Goal: Information Seeking & Learning: Compare options

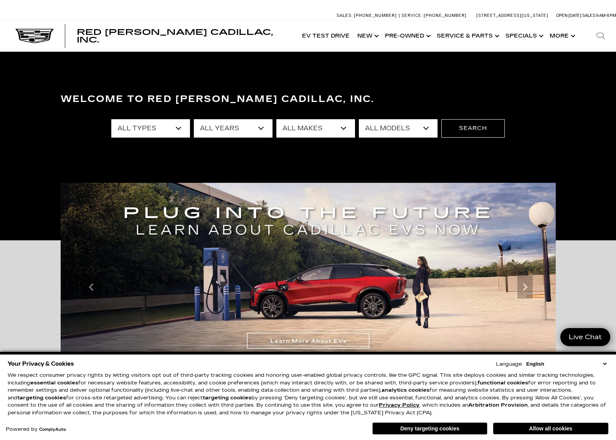
drag, startPoint x: 422, startPoint y: 431, endPoint x: 413, endPoint y: 430, distance: 9.0
click at [420, 430] on button "Deny targeting cookies" at bounding box center [429, 429] width 115 height 12
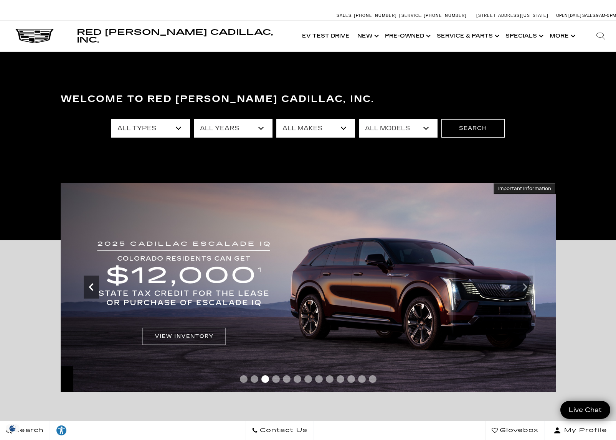
click at [94, 292] on icon "Previous" at bounding box center [91, 287] width 15 height 15
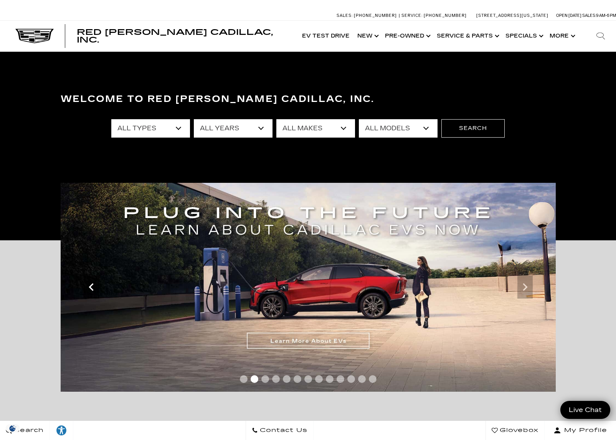
click at [94, 292] on icon "Previous" at bounding box center [91, 287] width 15 height 15
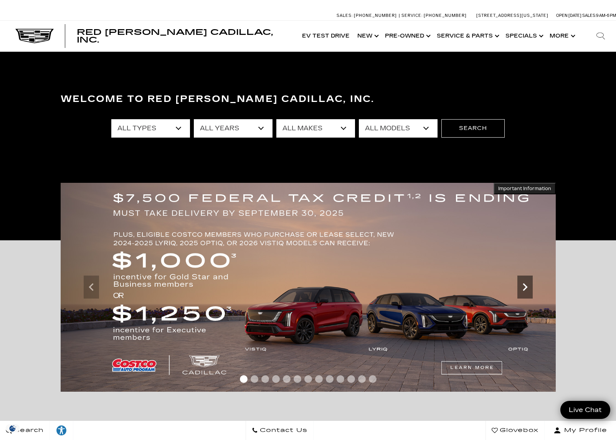
click at [529, 290] on icon "Next" at bounding box center [524, 287] width 15 height 15
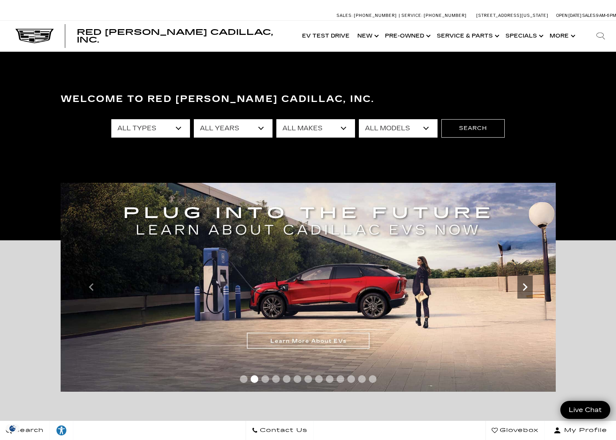
click at [522, 290] on icon "Next" at bounding box center [524, 287] width 5 height 8
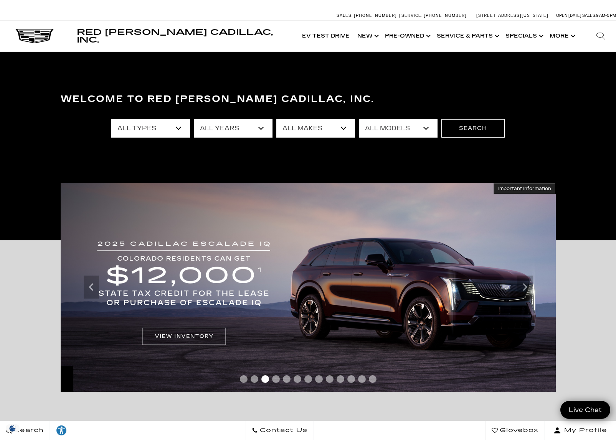
click at [175, 336] on img at bounding box center [308, 287] width 495 height 209
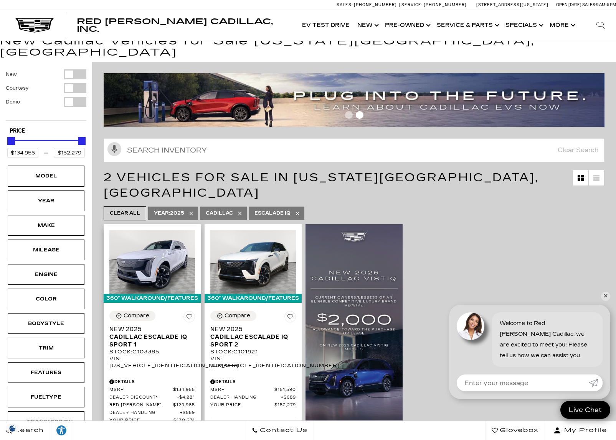
scroll to position [29, 0]
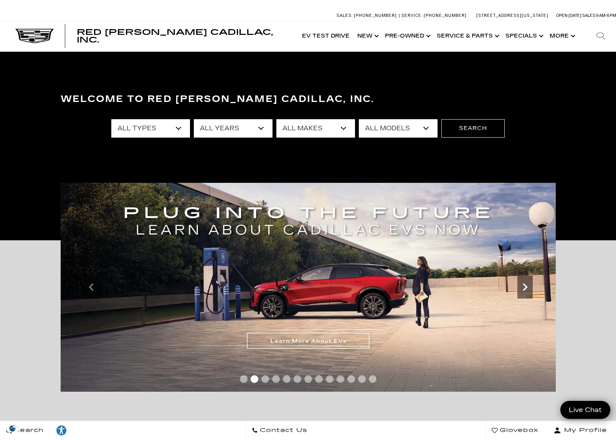
click at [519, 288] on icon "Next" at bounding box center [524, 287] width 15 height 15
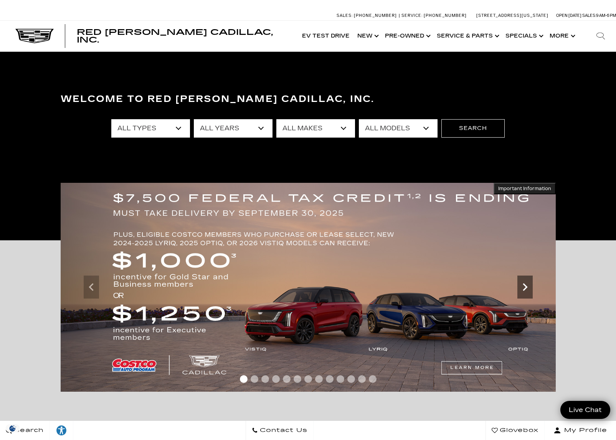
click at [524, 290] on icon "Next" at bounding box center [524, 287] width 15 height 15
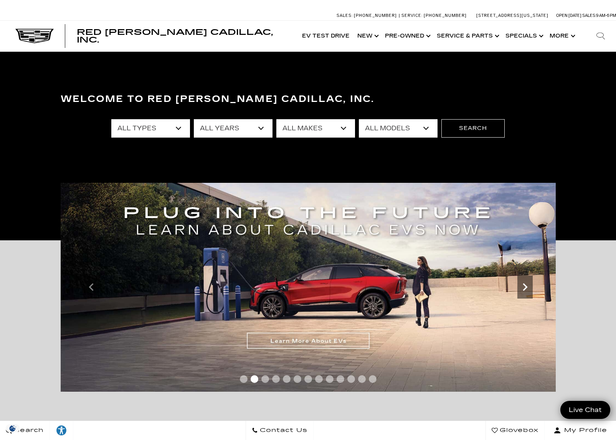
click at [524, 290] on icon "Next" at bounding box center [524, 287] width 15 height 15
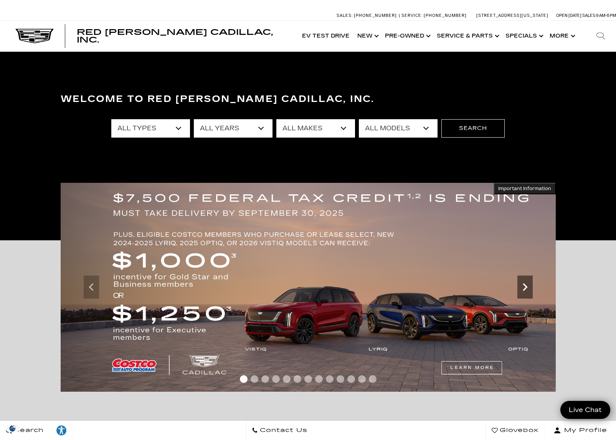
click at [524, 290] on icon "Next" at bounding box center [524, 287] width 15 height 15
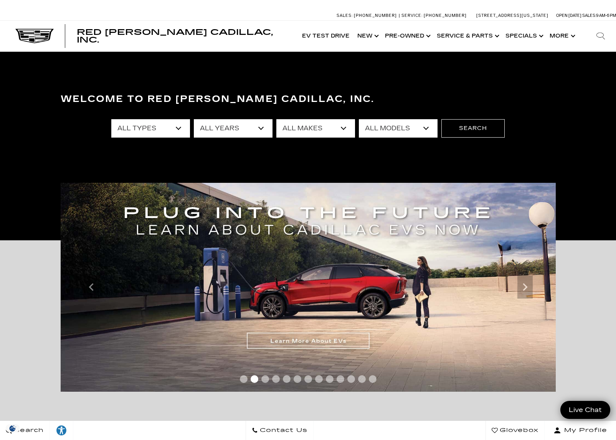
scroll to position [0, 6]
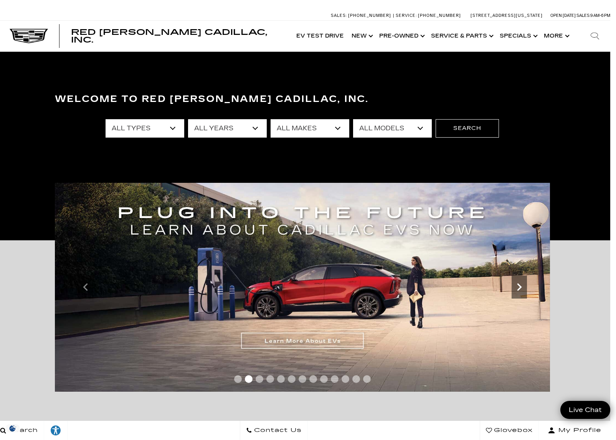
click at [522, 285] on icon "Next" at bounding box center [518, 287] width 15 height 15
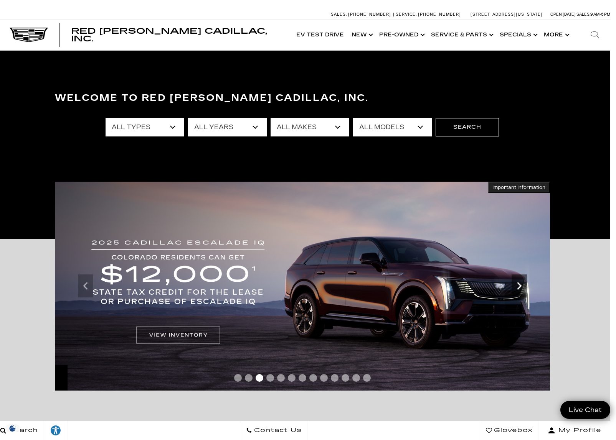
scroll to position [1, 5]
click at [522, 286] on icon "Next" at bounding box center [518, 285] width 15 height 15
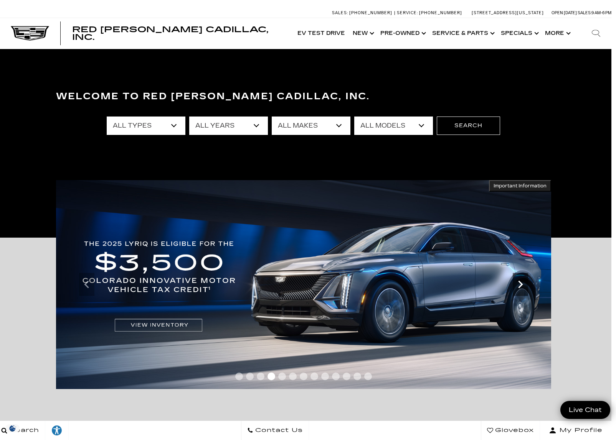
scroll to position [3, 4]
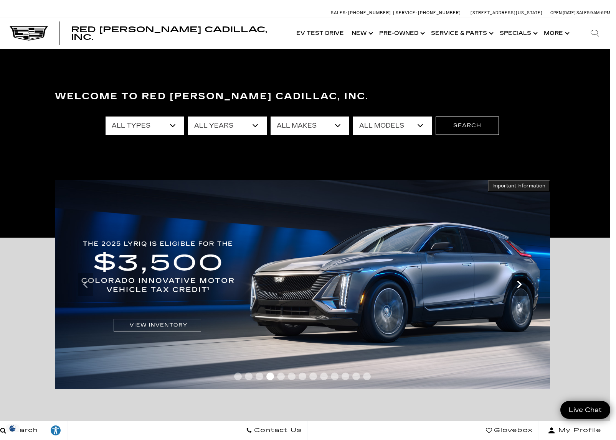
click at [522, 286] on icon "Next" at bounding box center [518, 284] width 15 height 15
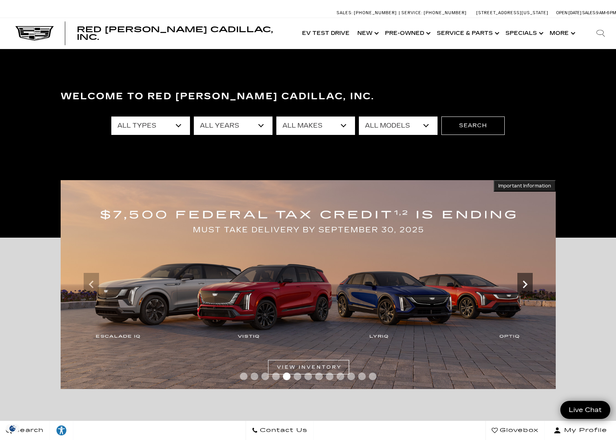
scroll to position [3, 0]
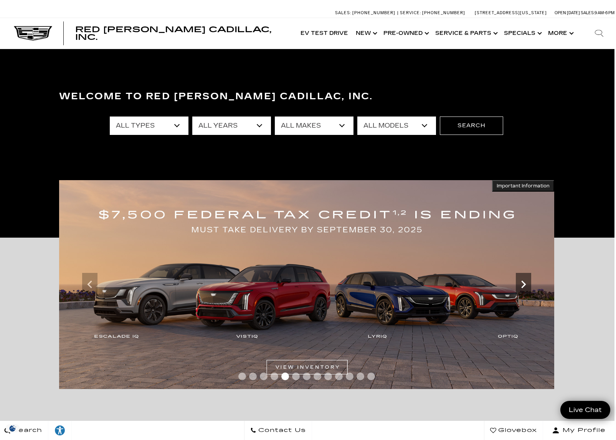
click at [523, 286] on icon "Next" at bounding box center [523, 285] width 5 height 8
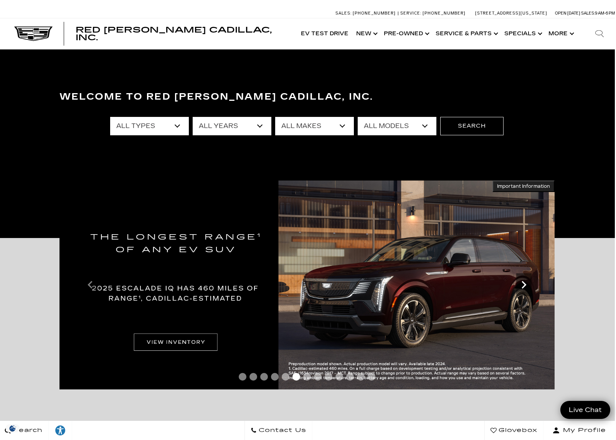
scroll to position [2, 0]
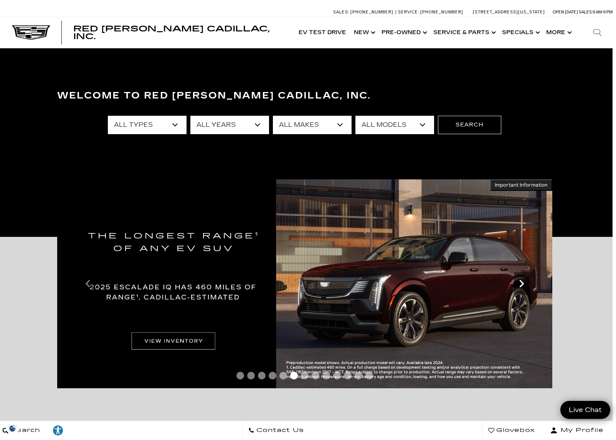
click at [523, 286] on icon "Next" at bounding box center [521, 283] width 15 height 15
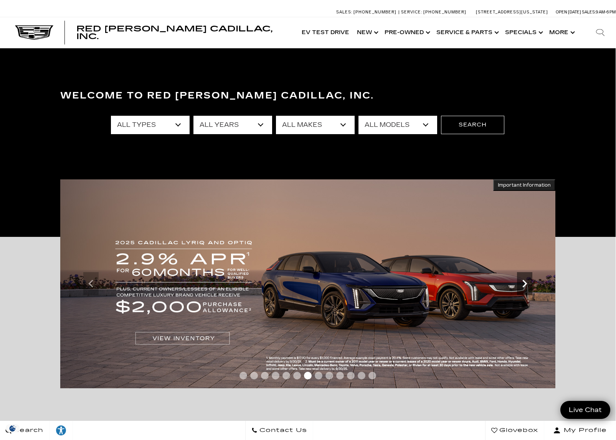
scroll to position [3, 0]
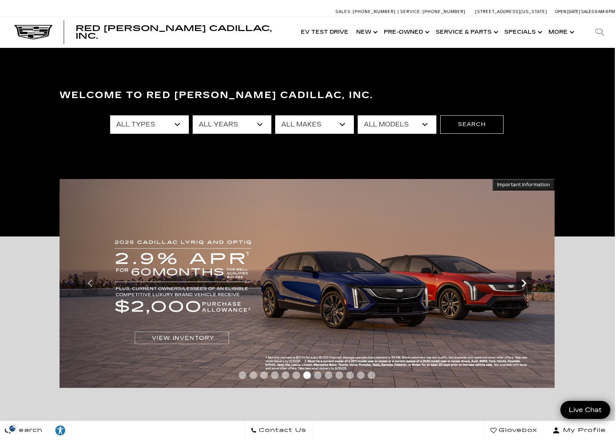
click at [523, 286] on icon "Next" at bounding box center [523, 283] width 15 height 15
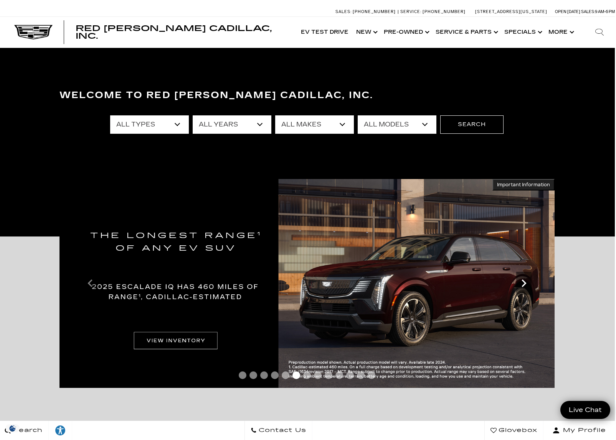
scroll to position [5, 1]
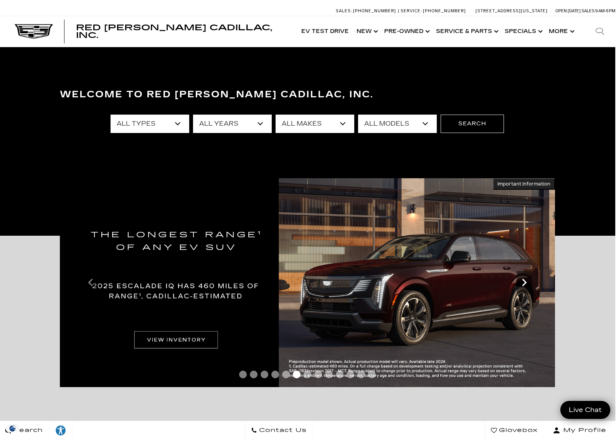
click at [523, 286] on icon "Next" at bounding box center [523, 282] width 15 height 15
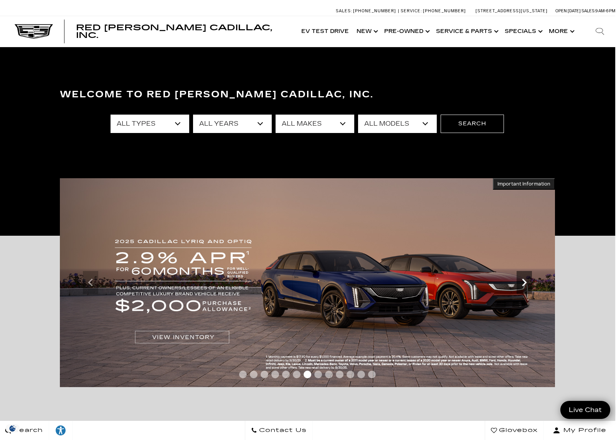
scroll to position [5, 0]
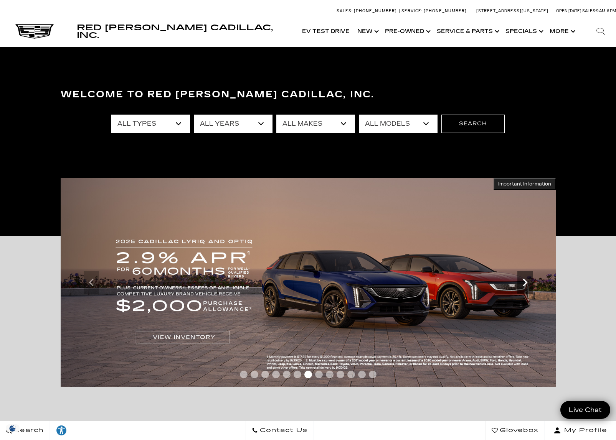
click at [527, 283] on icon "Next" at bounding box center [524, 282] width 15 height 15
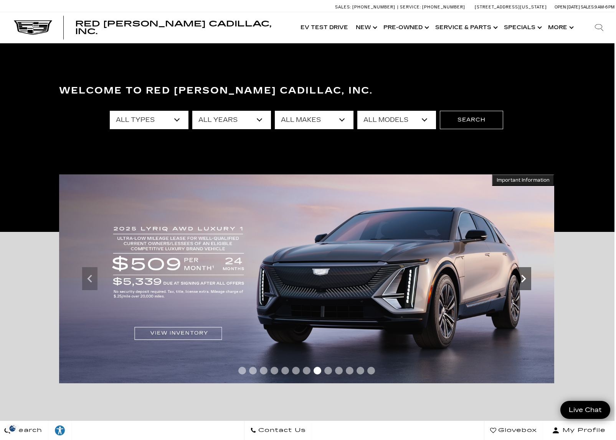
click at [527, 283] on icon "Next" at bounding box center [523, 278] width 15 height 15
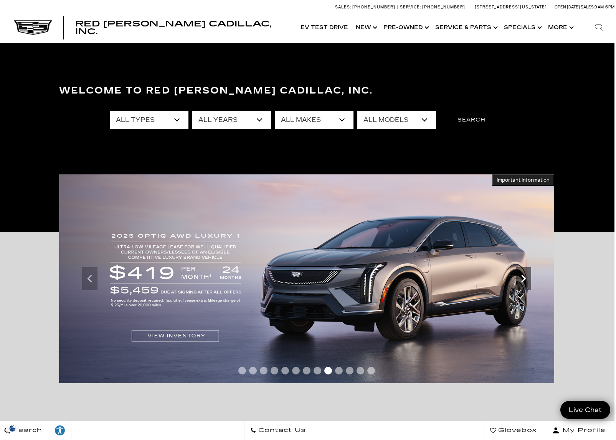
scroll to position [7, 2]
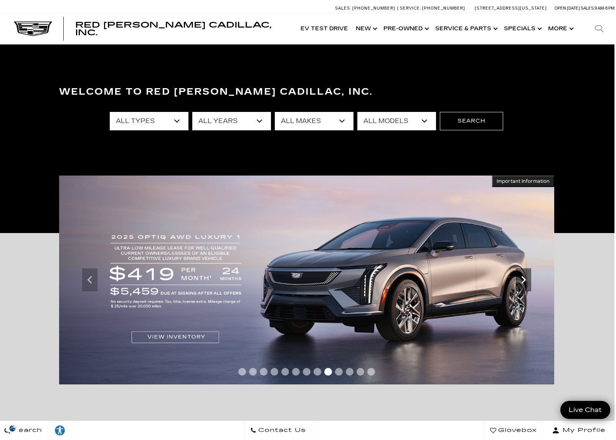
click at [527, 283] on icon "Next" at bounding box center [523, 279] width 15 height 15
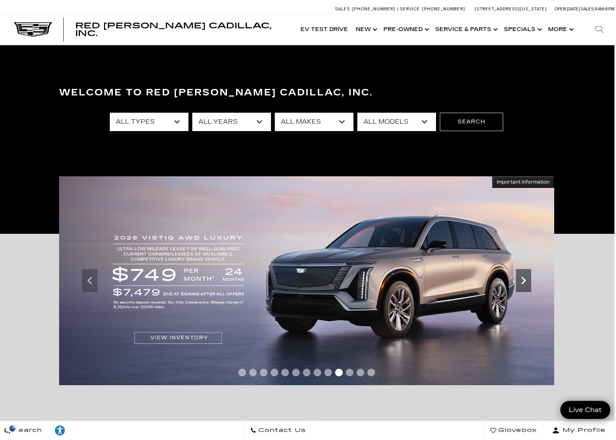
scroll to position [7, 2]
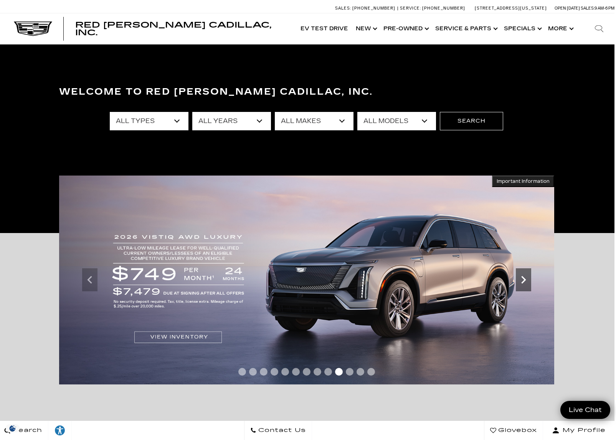
click at [527, 283] on icon "Next" at bounding box center [523, 279] width 15 height 15
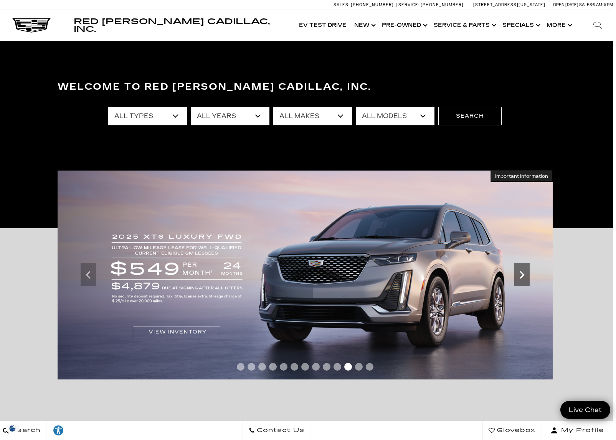
click at [526, 283] on div "Next" at bounding box center [521, 275] width 15 height 23
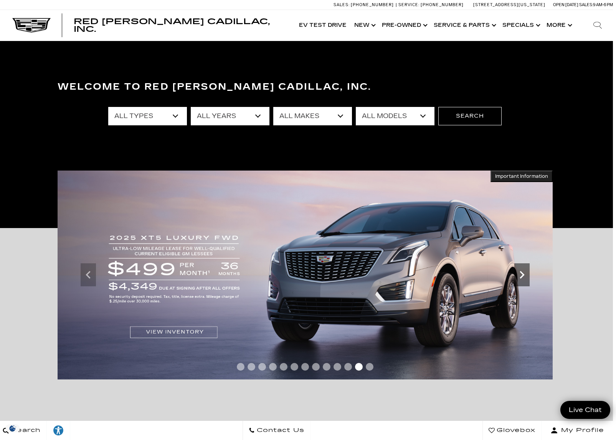
scroll to position [11, 3]
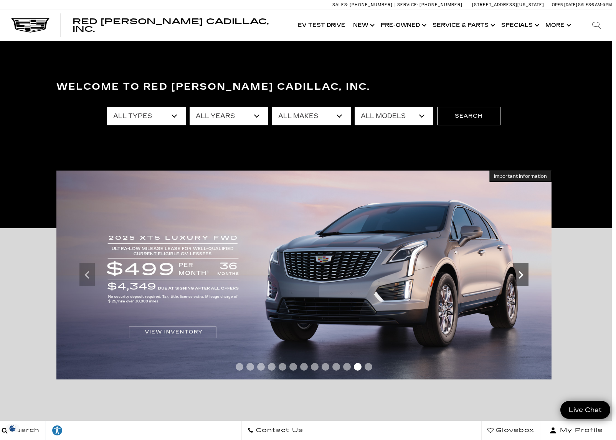
click at [526, 283] on div "Next" at bounding box center [520, 275] width 15 height 23
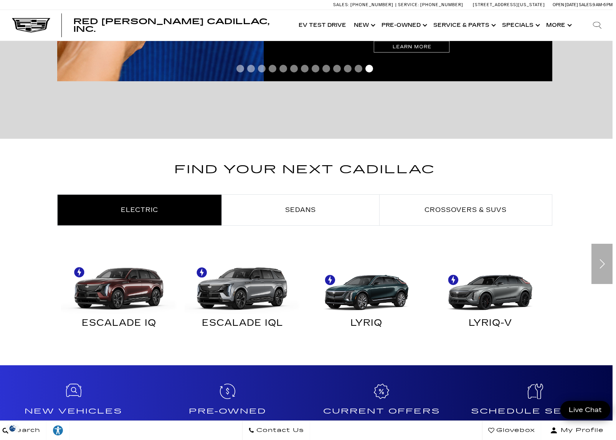
scroll to position [311, 3]
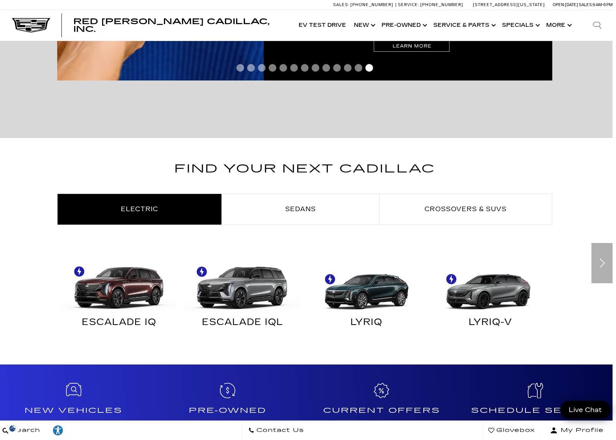
click at [475, 296] on img "Electric" at bounding box center [488, 284] width 116 height 58
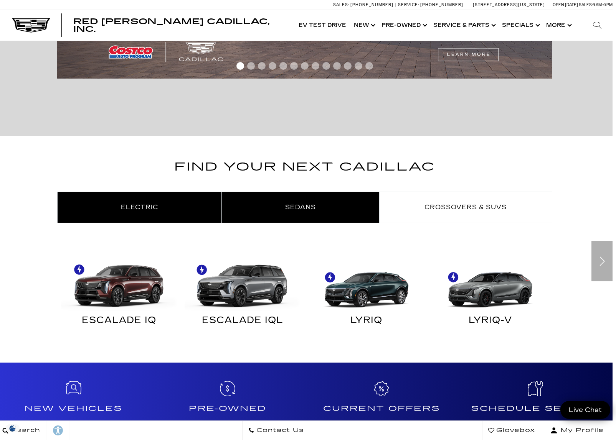
scroll to position [311, 3]
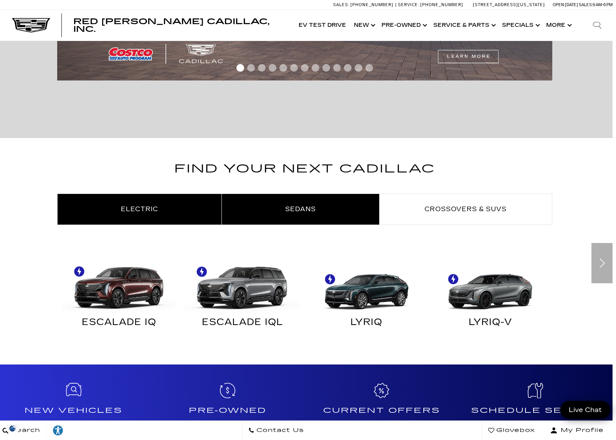
click at [374, 222] on link "Sedans" at bounding box center [300, 209] width 157 height 31
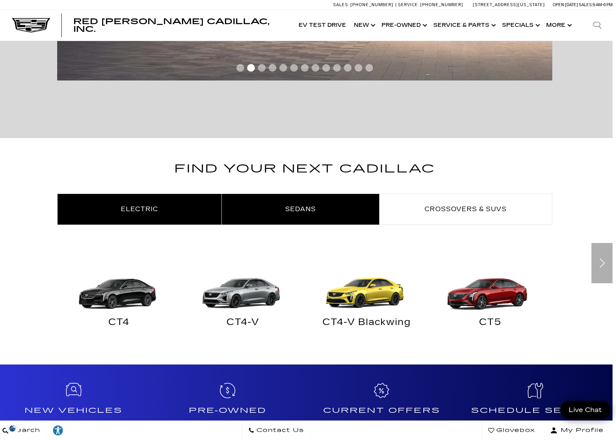
click at [129, 213] on span "Electric" at bounding box center [139, 209] width 37 height 7
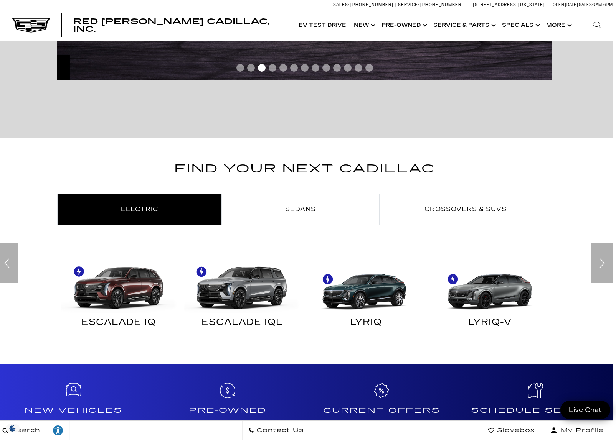
click at [364, 300] on img "Electric" at bounding box center [364, 284] width 116 height 58
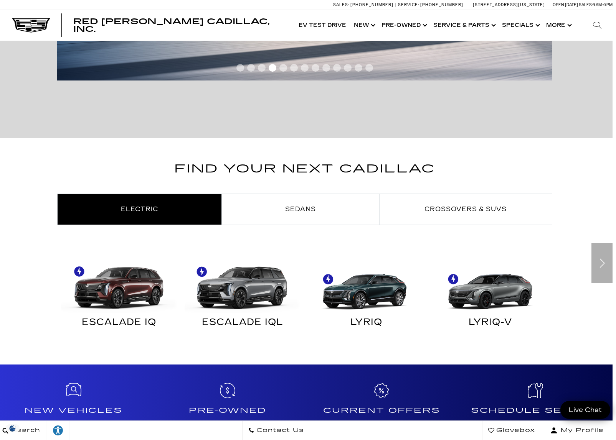
click at [367, 290] on img "Electric" at bounding box center [364, 284] width 116 height 58
click at [356, 323] on div "LYRIQ" at bounding box center [366, 324] width 112 height 10
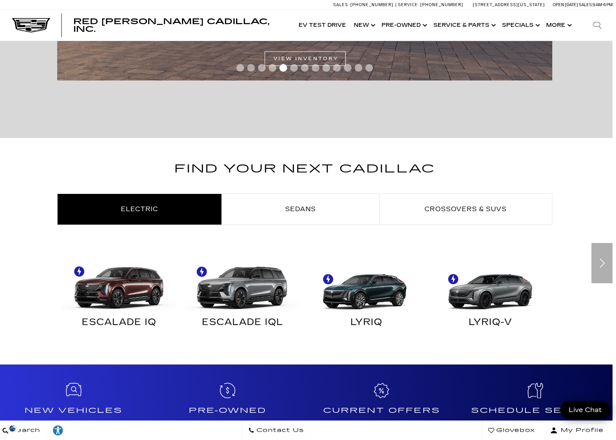
click at [361, 301] on img "Electric" at bounding box center [364, 284] width 116 height 58
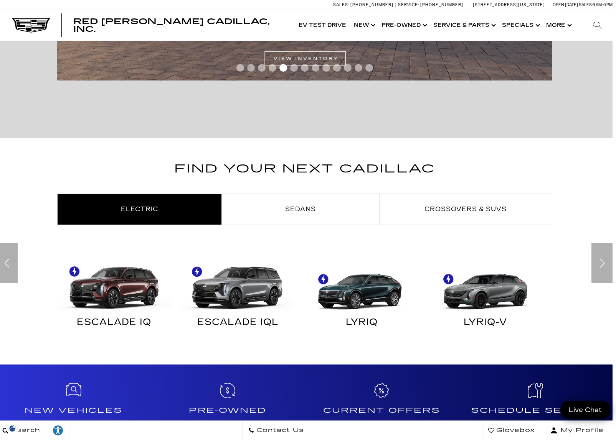
click at [361, 301] on img "Electric" at bounding box center [359, 284] width 116 height 58
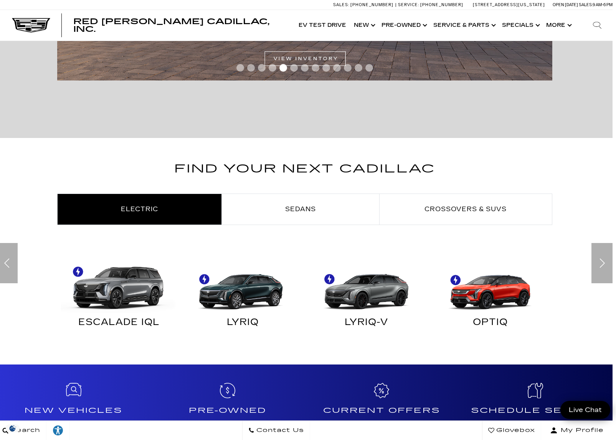
click at [257, 296] on img "Electric" at bounding box center [241, 284] width 116 height 58
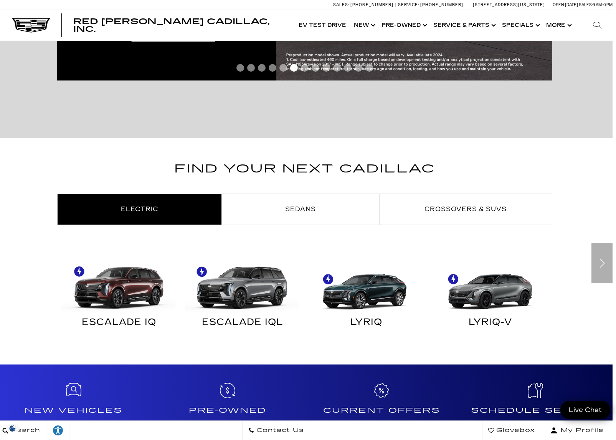
click at [326, 278] on img "Electric" at bounding box center [364, 284] width 116 height 58
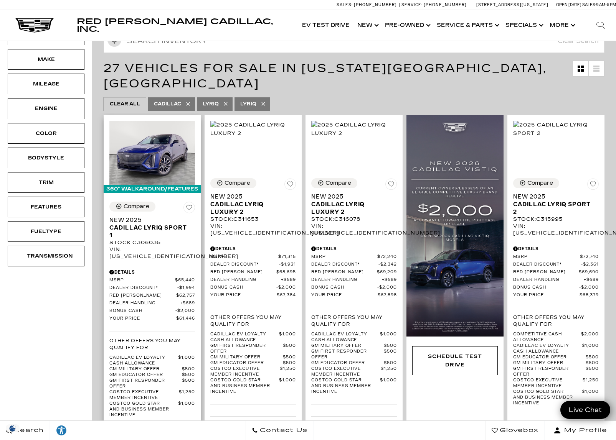
scroll to position [101, 0]
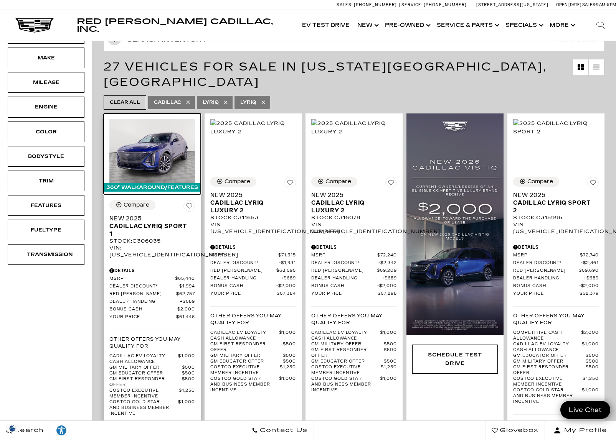
click at [151, 147] on img at bounding box center [152, 151] width 86 height 64
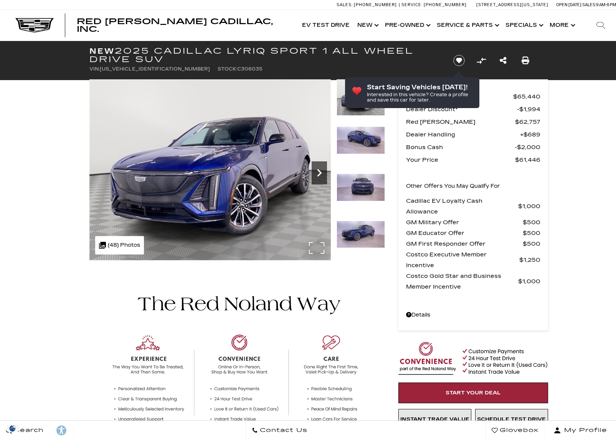
click at [322, 176] on icon "Next" at bounding box center [318, 172] width 15 height 15
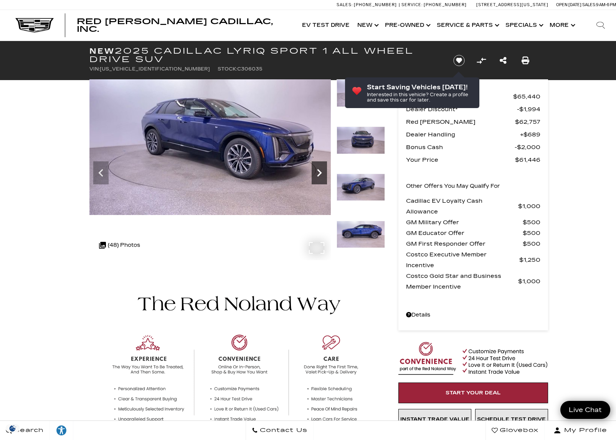
click at [320, 177] on icon "Next" at bounding box center [318, 172] width 15 height 15
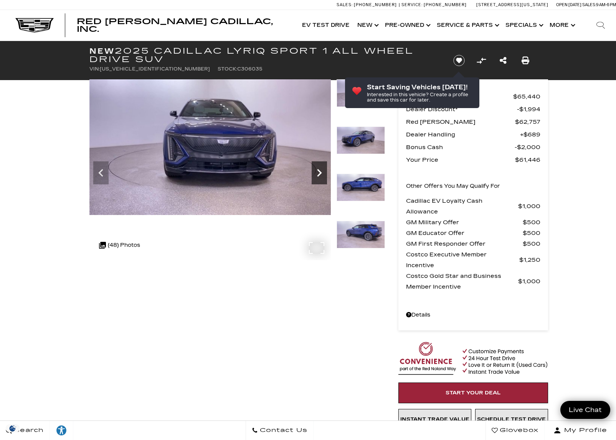
click at [320, 177] on icon "Next" at bounding box center [318, 172] width 15 height 15
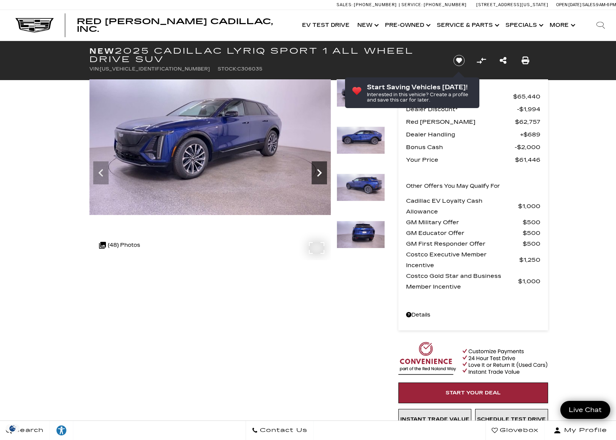
click at [320, 177] on icon "Next" at bounding box center [318, 172] width 15 height 15
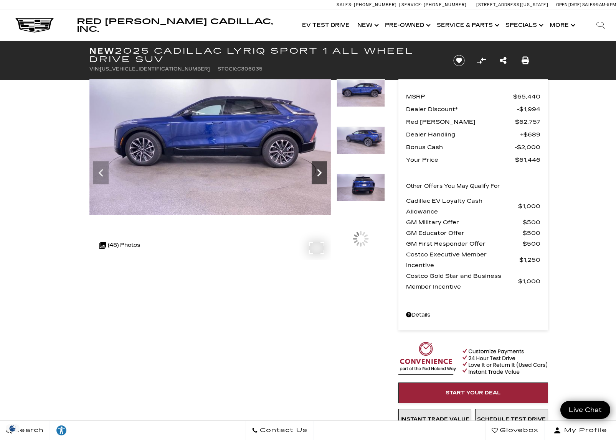
click at [320, 177] on icon "Next" at bounding box center [318, 172] width 15 height 15
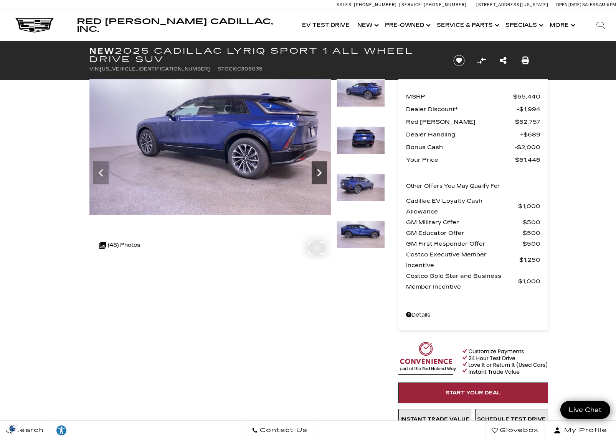
click at [320, 177] on icon "Next" at bounding box center [318, 172] width 15 height 15
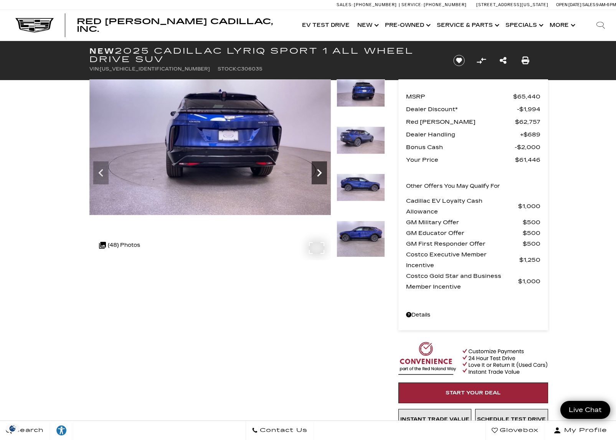
click at [320, 177] on icon "Next" at bounding box center [318, 172] width 15 height 15
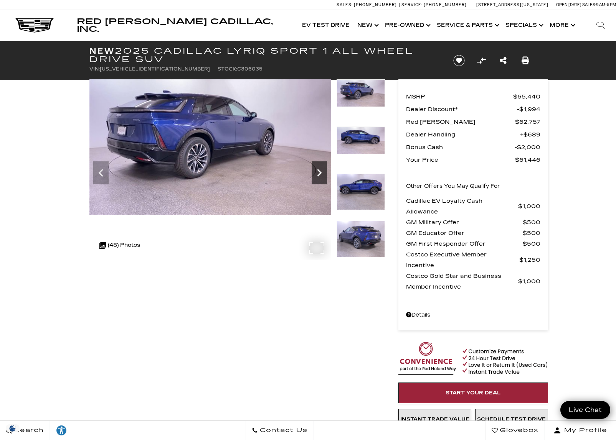
click at [320, 177] on icon "Next" at bounding box center [318, 172] width 15 height 15
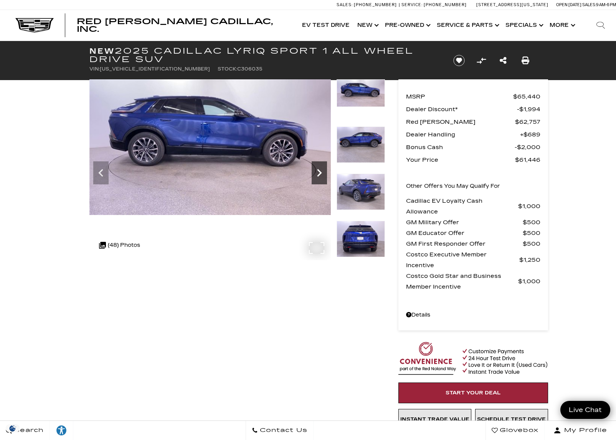
click at [320, 177] on icon "Next" at bounding box center [318, 172] width 15 height 15
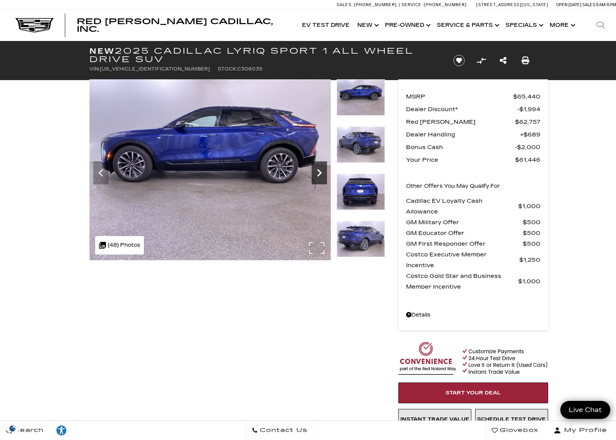
click at [320, 177] on icon "Next" at bounding box center [318, 172] width 15 height 15
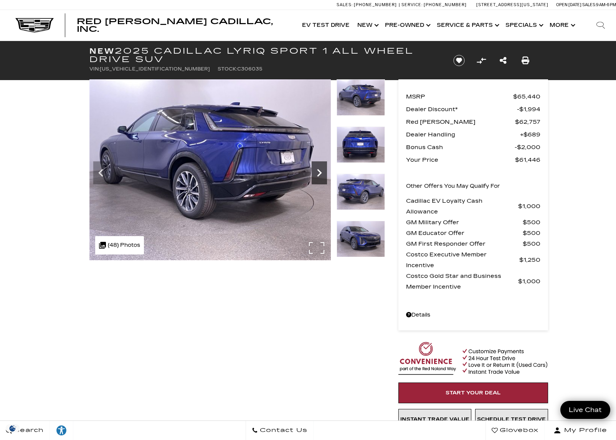
click at [320, 177] on icon "Next" at bounding box center [318, 172] width 15 height 15
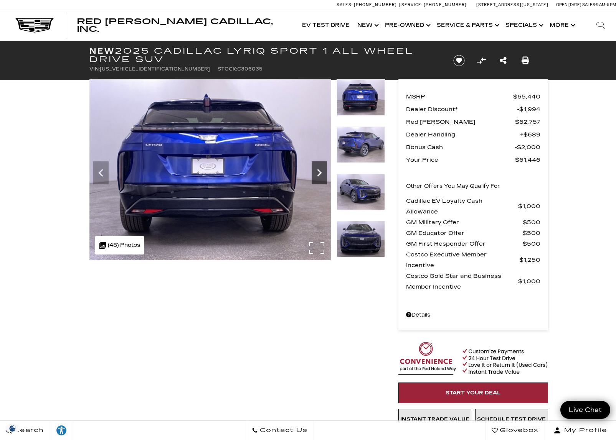
click at [320, 177] on icon "Next" at bounding box center [318, 172] width 15 height 15
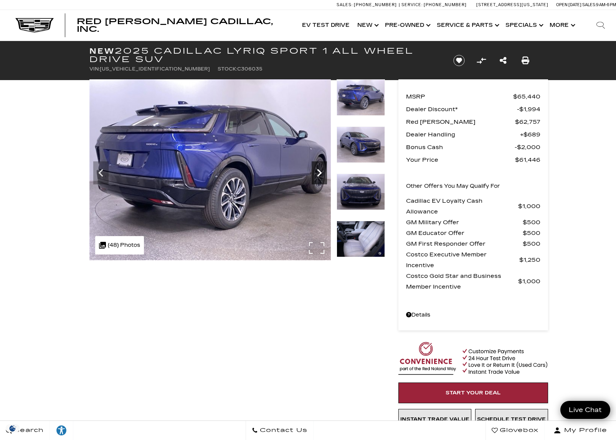
click at [320, 177] on icon "Next" at bounding box center [318, 172] width 15 height 15
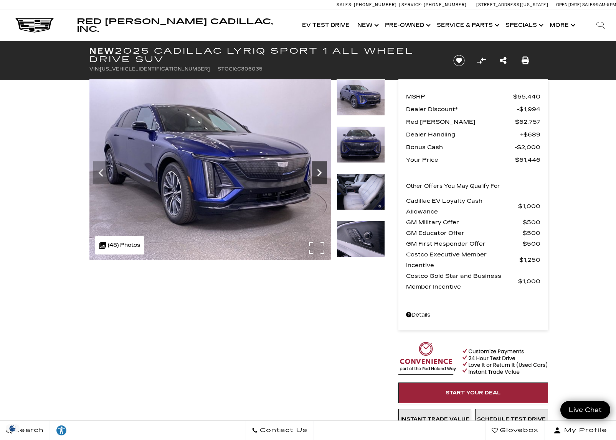
click at [320, 177] on icon "Next" at bounding box center [318, 172] width 15 height 15
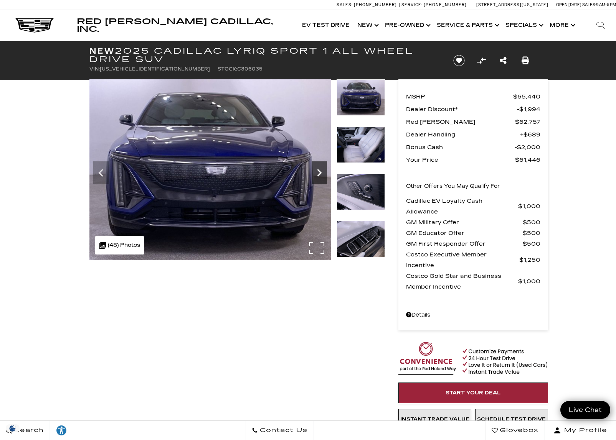
click at [320, 177] on icon "Next" at bounding box center [318, 172] width 15 height 15
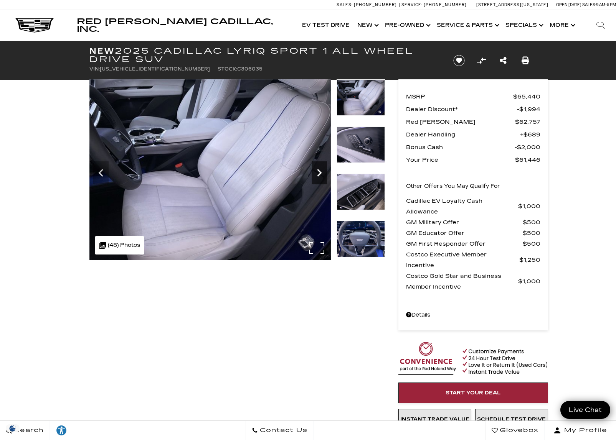
click at [320, 177] on icon "Next" at bounding box center [318, 172] width 15 height 15
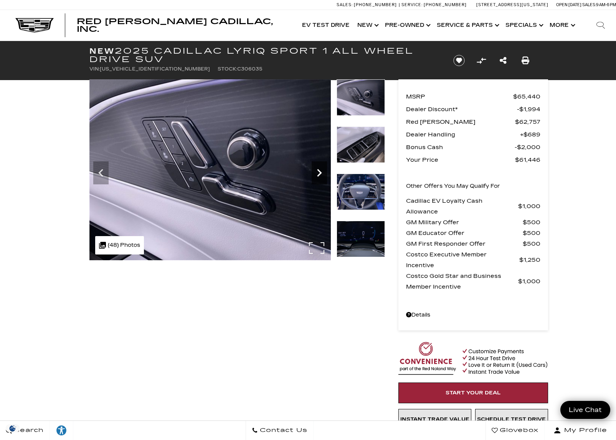
click at [320, 177] on icon "Next" at bounding box center [318, 172] width 15 height 15
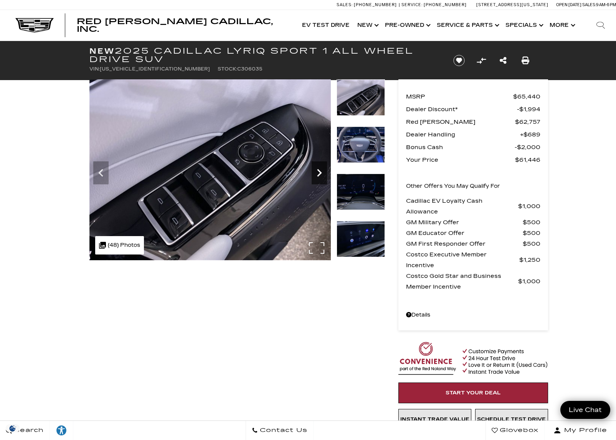
click at [320, 177] on icon "Next" at bounding box center [318, 172] width 15 height 15
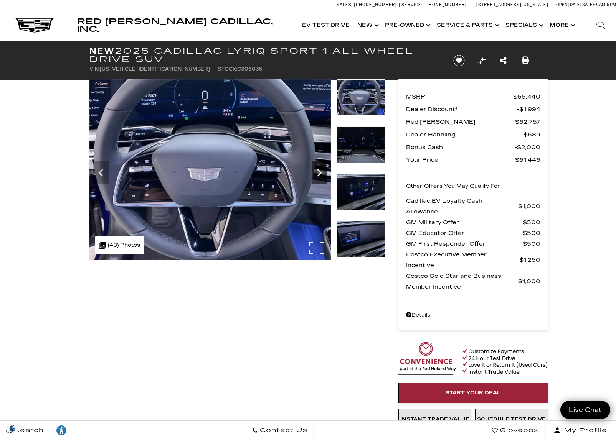
click at [320, 177] on icon "Next" at bounding box center [318, 172] width 15 height 15
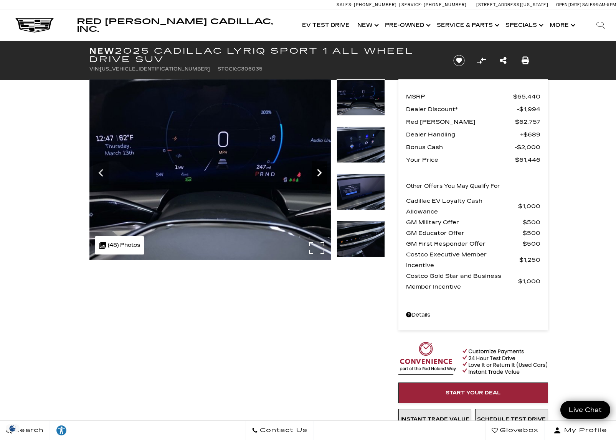
click at [320, 177] on icon "Next" at bounding box center [318, 172] width 15 height 15
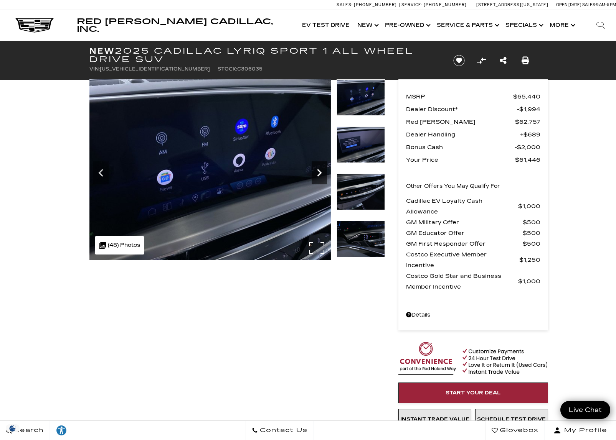
click at [320, 177] on icon "Next" at bounding box center [318, 172] width 15 height 15
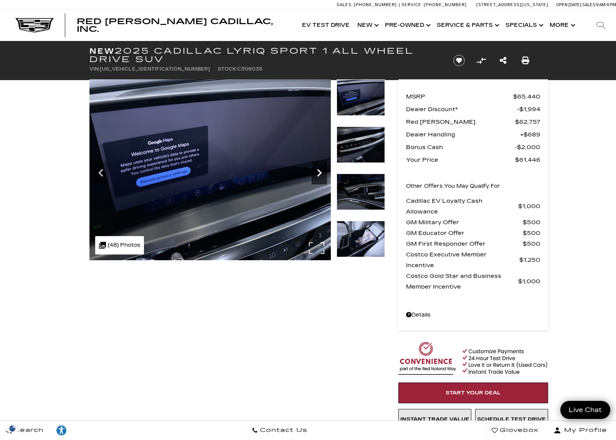
click at [320, 178] on icon "Next" at bounding box center [318, 172] width 15 height 15
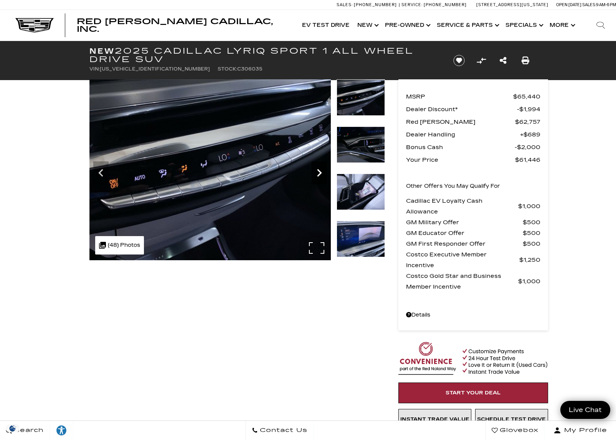
click at [320, 178] on icon "Next" at bounding box center [318, 172] width 15 height 15
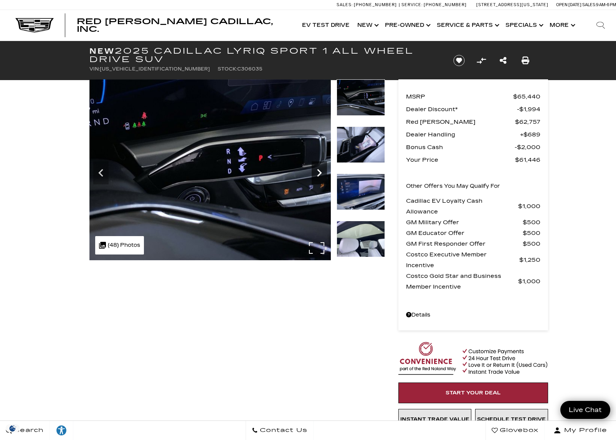
click at [320, 178] on icon "Next" at bounding box center [318, 172] width 15 height 15
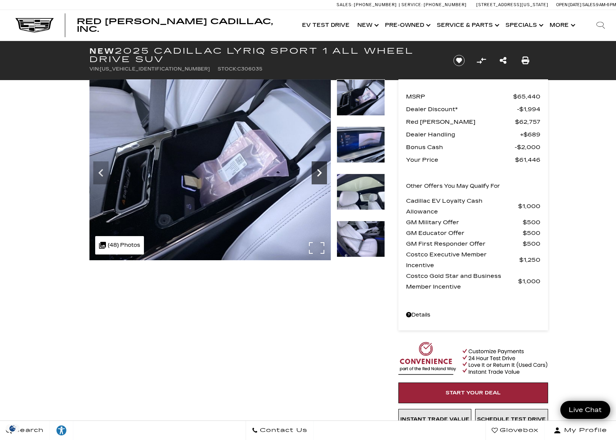
click at [320, 178] on icon "Next" at bounding box center [318, 172] width 15 height 15
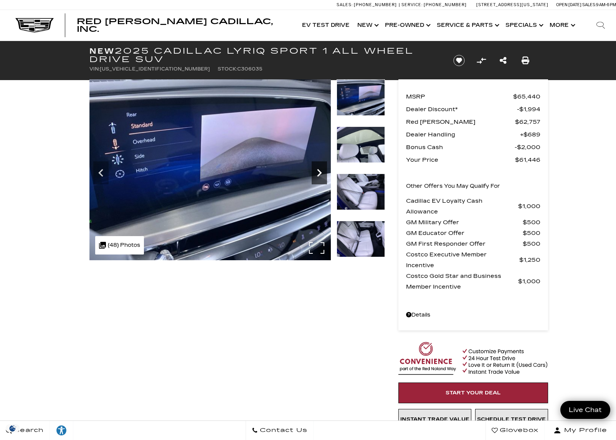
click at [320, 178] on icon "Next" at bounding box center [318, 172] width 15 height 15
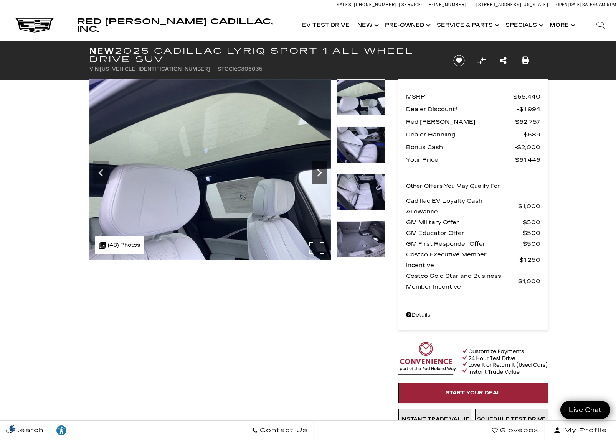
click at [320, 178] on icon "Next" at bounding box center [318, 172] width 15 height 15
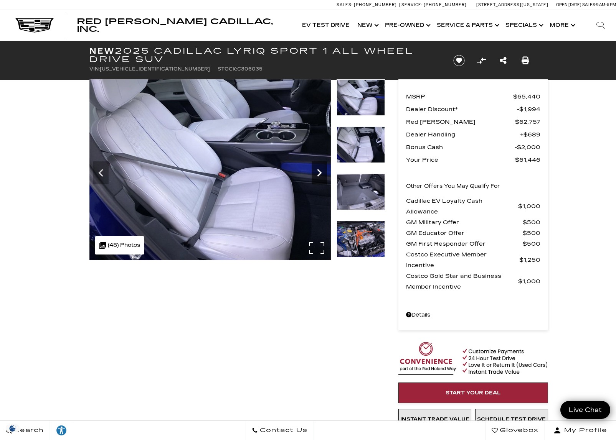
click at [320, 178] on icon "Next" at bounding box center [318, 172] width 15 height 15
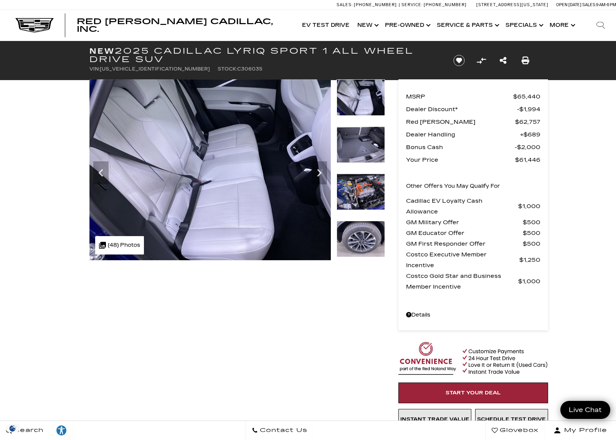
click at [369, 194] on img at bounding box center [360, 192] width 48 height 36
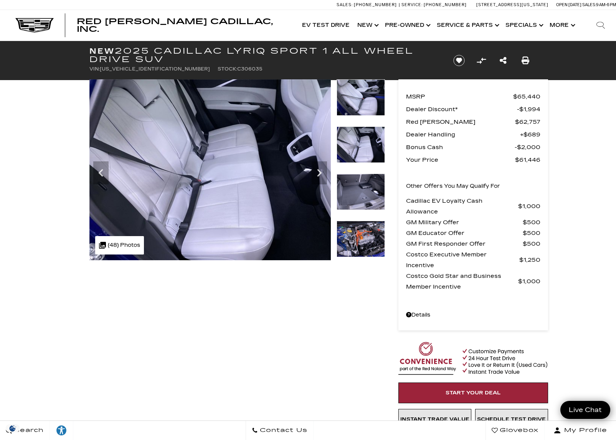
click at [361, 238] on img at bounding box center [360, 239] width 48 height 36
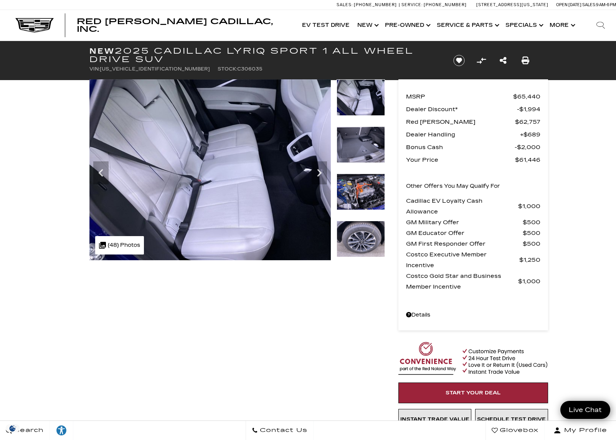
click at [360, 200] on img at bounding box center [360, 192] width 48 height 36
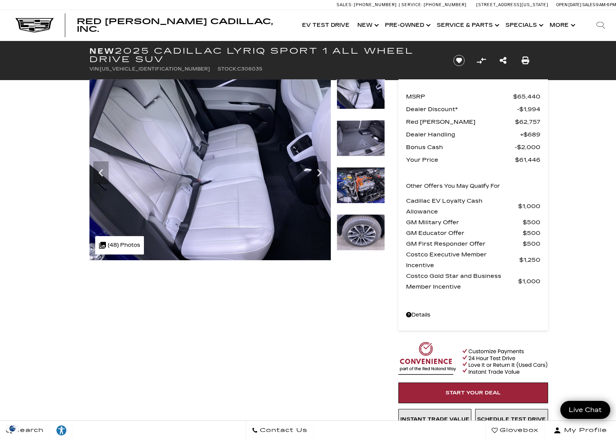
click at [360, 200] on img at bounding box center [360, 185] width 48 height 36
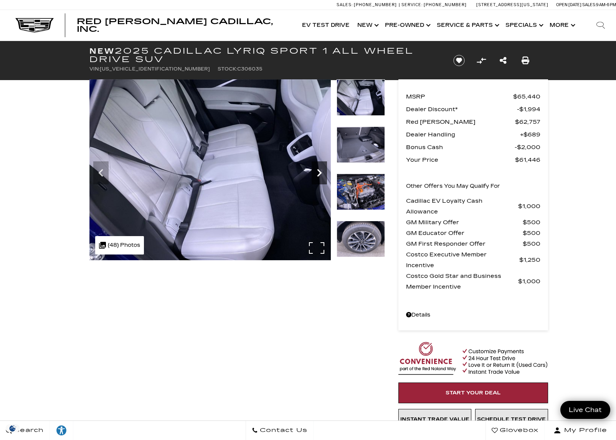
click at [322, 173] on icon "Next" at bounding box center [318, 172] width 15 height 15
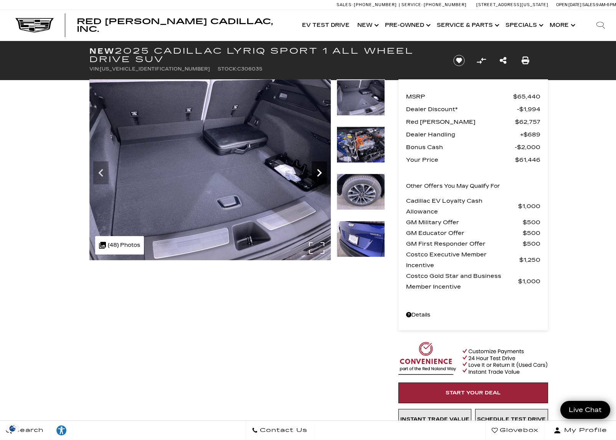
click at [322, 173] on icon "Next" at bounding box center [318, 172] width 15 height 15
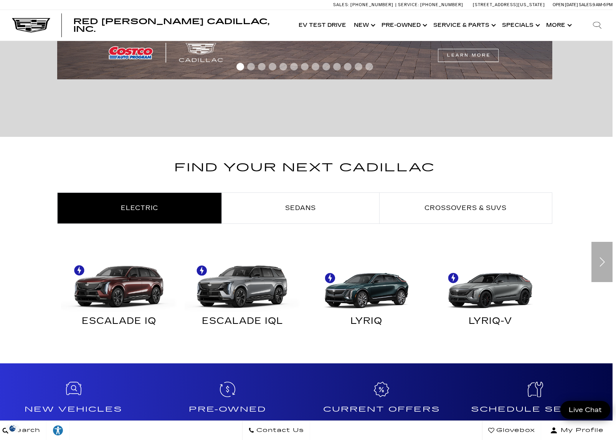
scroll to position [311, 3]
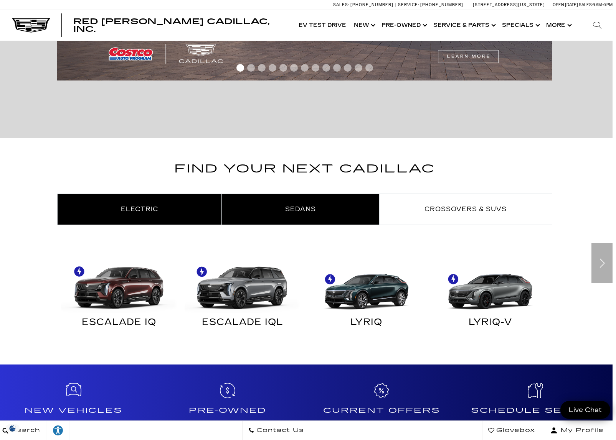
click at [290, 209] on span "Sedans" at bounding box center [300, 209] width 31 height 7
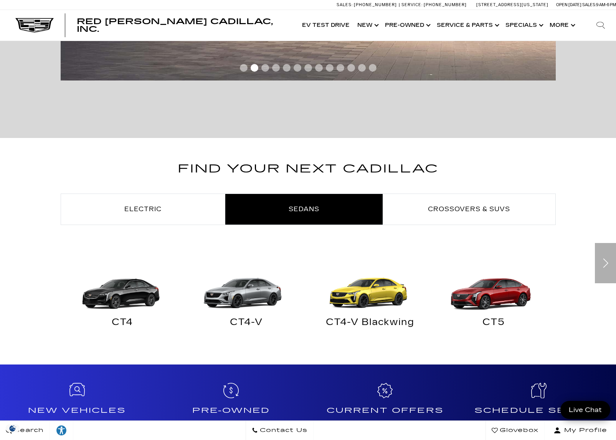
scroll to position [311, 6]
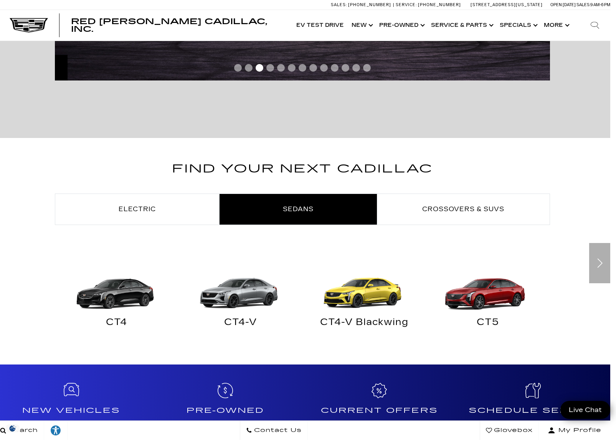
click at [598, 273] on div "Next slide" at bounding box center [599, 263] width 21 height 40
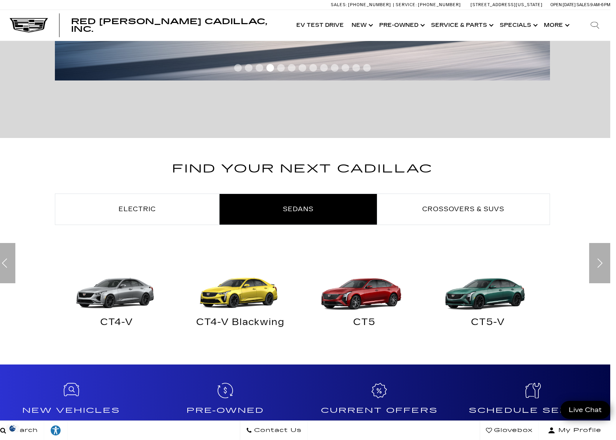
click at [595, 274] on div "Next slide" at bounding box center [599, 263] width 21 height 40
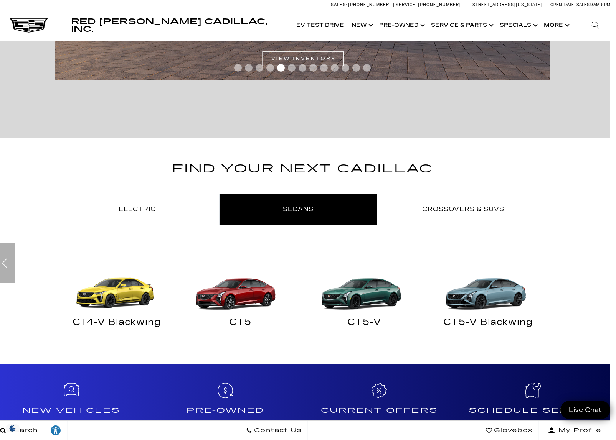
click at [247, 299] on img "Sedans" at bounding box center [238, 284] width 116 height 58
click at [245, 301] on img "Sedans" at bounding box center [238, 284] width 116 height 58
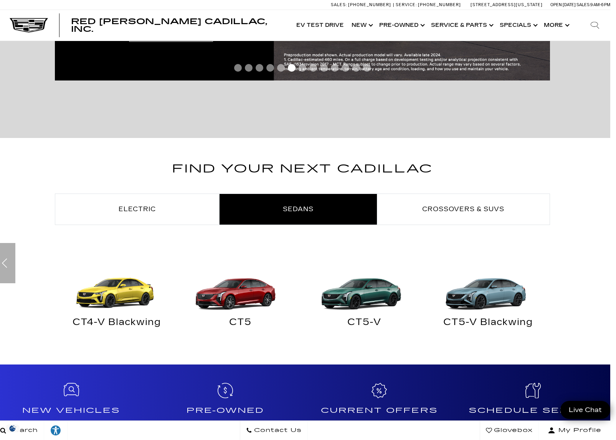
click at [242, 292] on img "Sedans" at bounding box center [238, 284] width 116 height 58
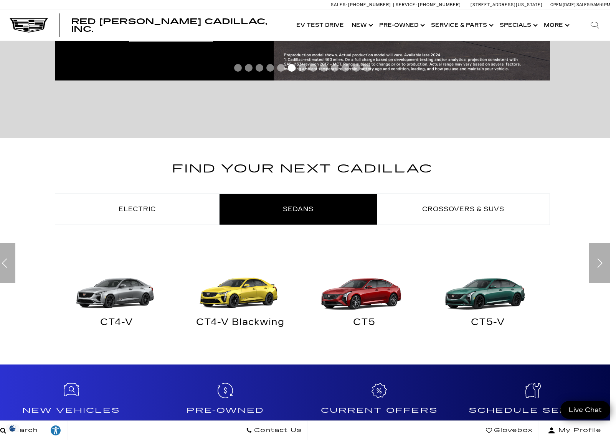
click at [496, 298] on img "Sedans" at bounding box center [488, 284] width 116 height 58
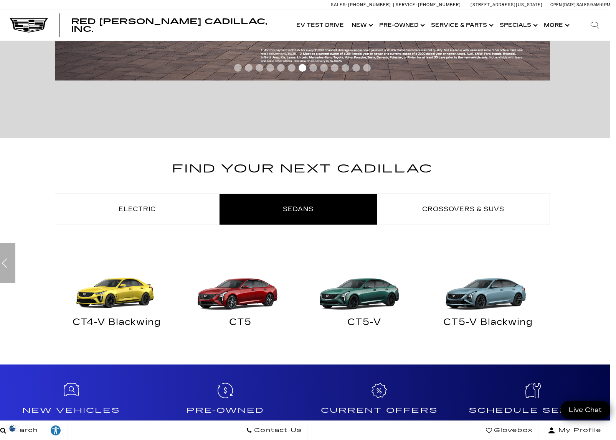
click at [358, 321] on div "CT5-V" at bounding box center [364, 324] width 112 height 10
click at [361, 302] on img "Sedans" at bounding box center [362, 284] width 116 height 58
click at [360, 302] on img "Sedans" at bounding box center [362, 284] width 116 height 58
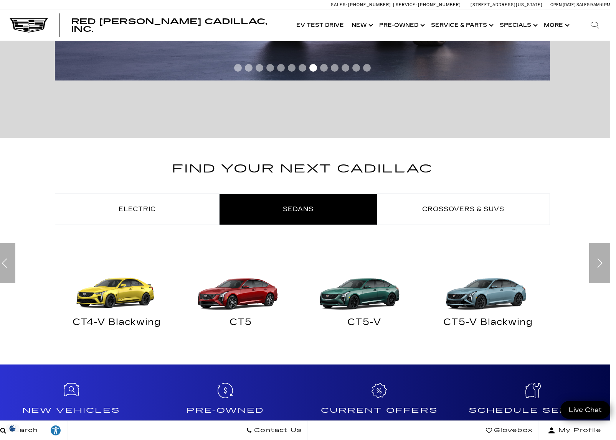
click at [348, 293] on img "Sedans" at bounding box center [362, 284] width 116 height 58
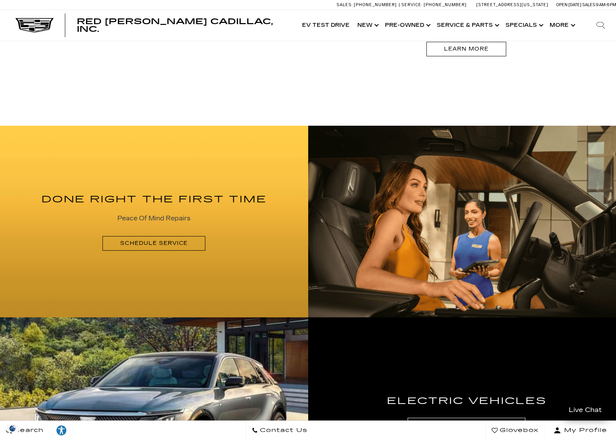
scroll to position [817, 0]
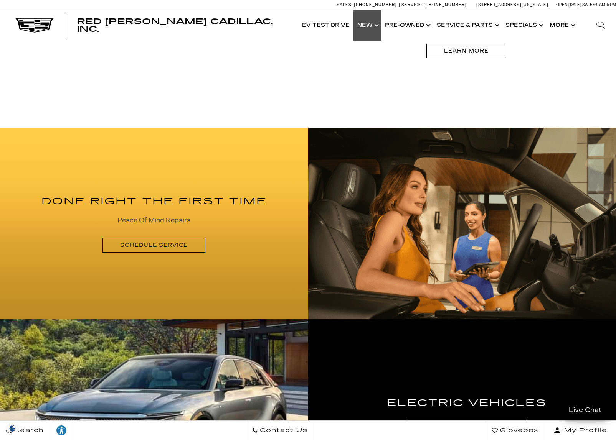
click at [364, 25] on link "Show New" at bounding box center [367, 25] width 28 height 31
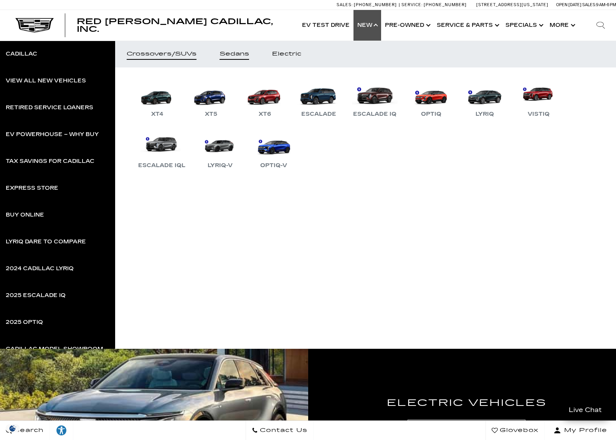
click at [240, 57] on div "Sedans" at bounding box center [234, 53] width 30 height 5
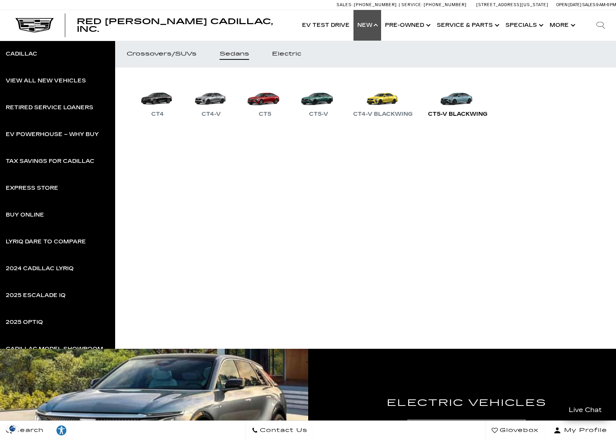
click at [453, 100] on link "CT5-V Blackwing" at bounding box center [457, 99] width 67 height 40
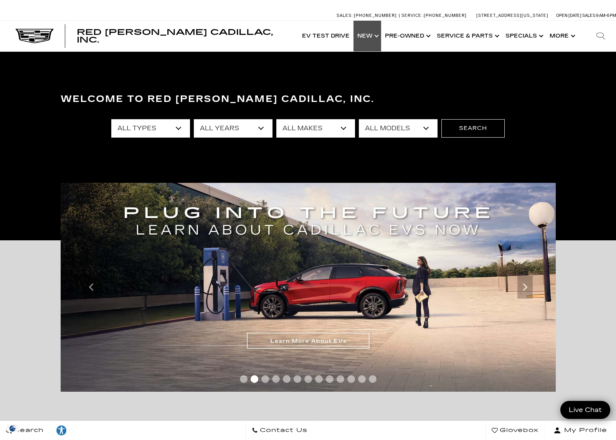
click at [373, 37] on link "Show New" at bounding box center [367, 36] width 28 height 31
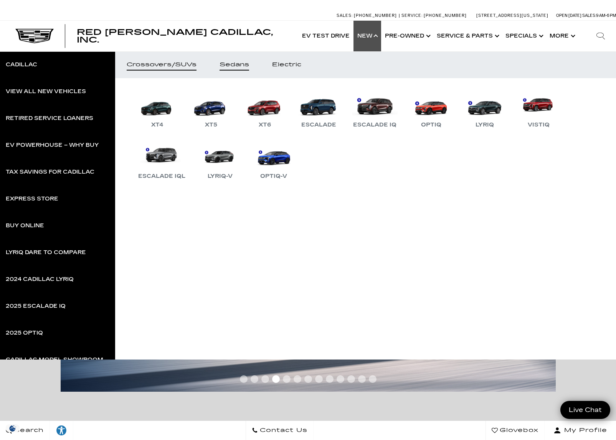
click at [235, 68] on div "Sedans" at bounding box center [234, 64] width 30 height 5
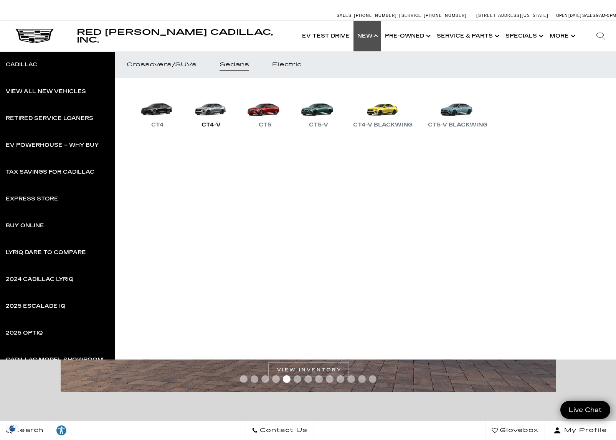
click at [213, 110] on link "CT4-V" at bounding box center [211, 110] width 46 height 40
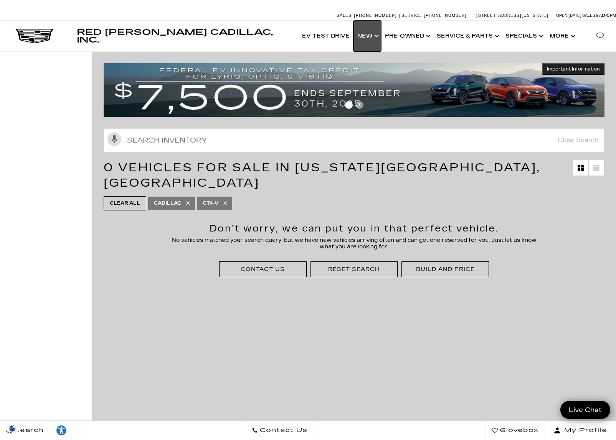
click at [369, 40] on link "Show New" at bounding box center [367, 36] width 28 height 31
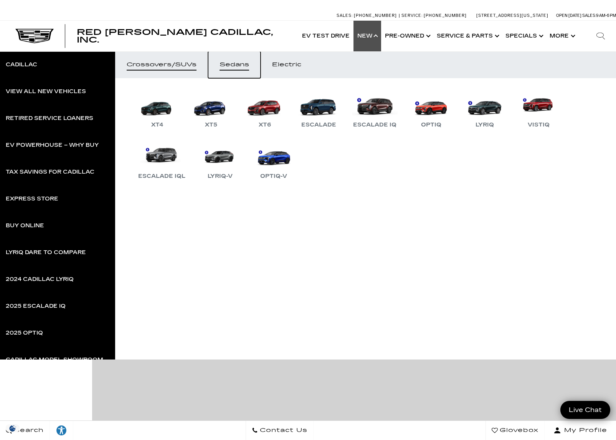
click at [230, 66] on div "Sedans" at bounding box center [234, 64] width 30 height 5
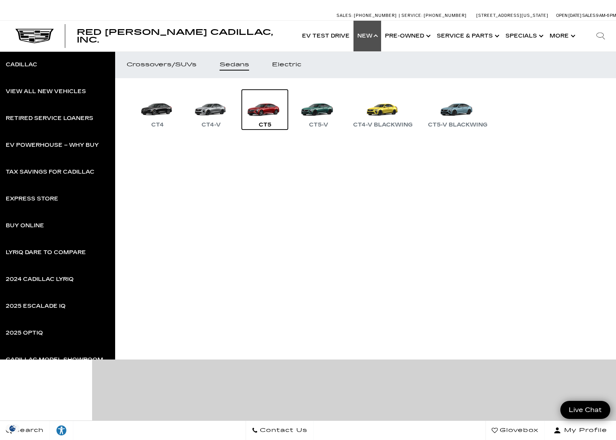
click at [261, 107] on link "CT5" at bounding box center [265, 110] width 46 height 40
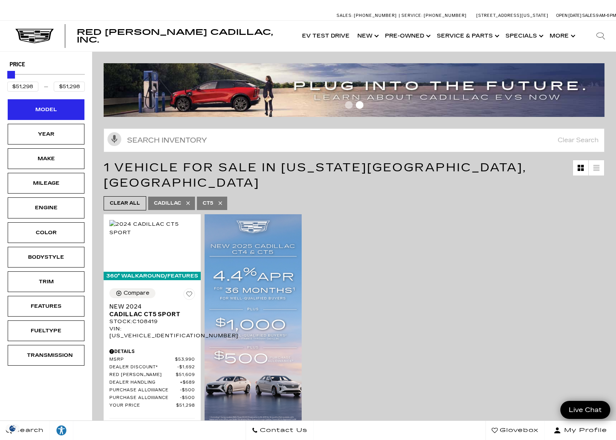
click at [36, 110] on div "Model" at bounding box center [46, 109] width 38 height 8
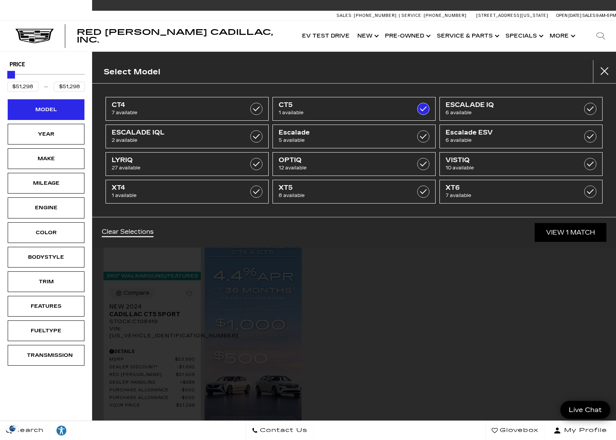
click at [36, 109] on div "Model" at bounding box center [46, 109] width 38 height 8
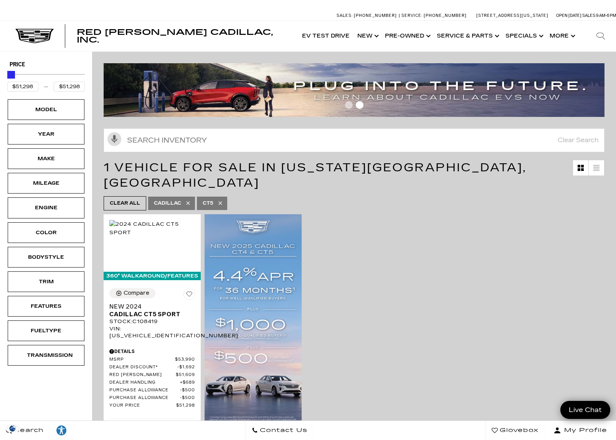
click at [221, 202] on icon at bounding box center [219, 203] width 3 height 3
type input "$46,674"
type input "$179,434"
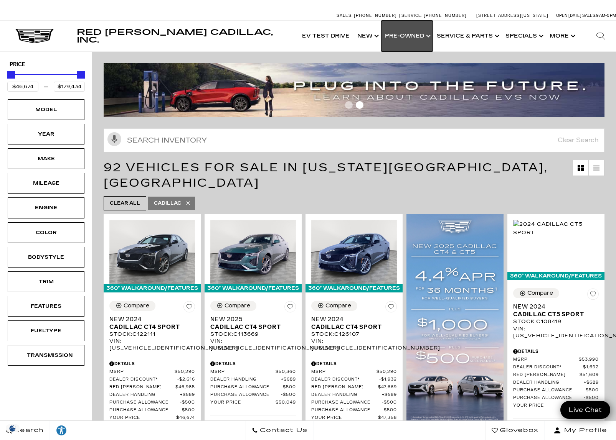
click at [409, 37] on link "Show Pre-Owned" at bounding box center [407, 36] width 52 height 31
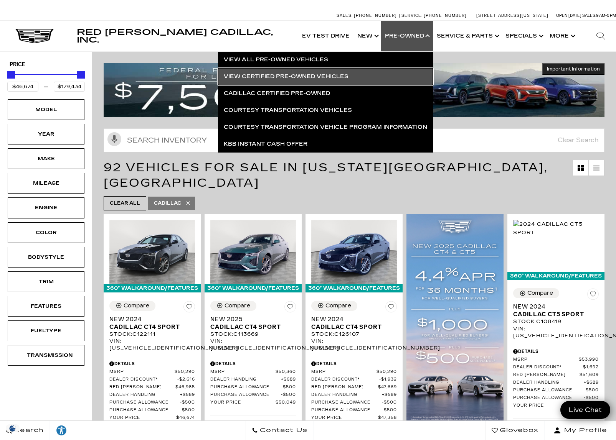
click at [240, 74] on link "View Certified Pre-Owned Vehicles" at bounding box center [325, 76] width 215 height 17
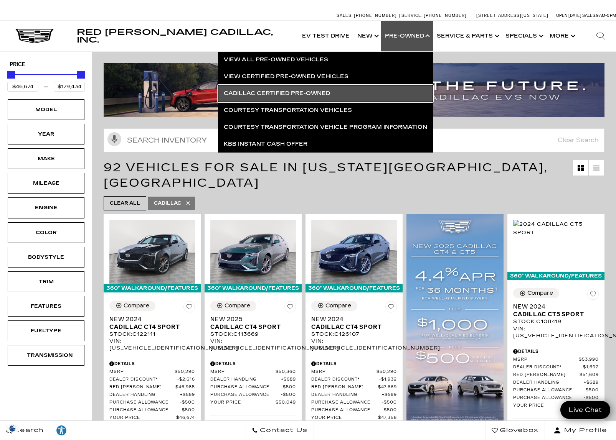
click at [240, 95] on link "Cadillac Certified Pre-Owned" at bounding box center [325, 93] width 215 height 17
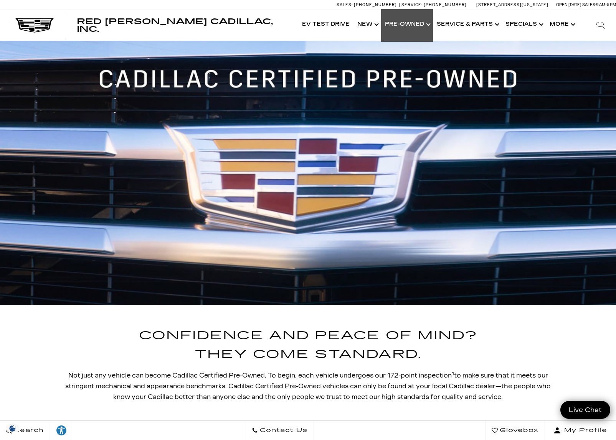
click at [398, 23] on link "Show Pre-Owned" at bounding box center [407, 24] width 52 height 31
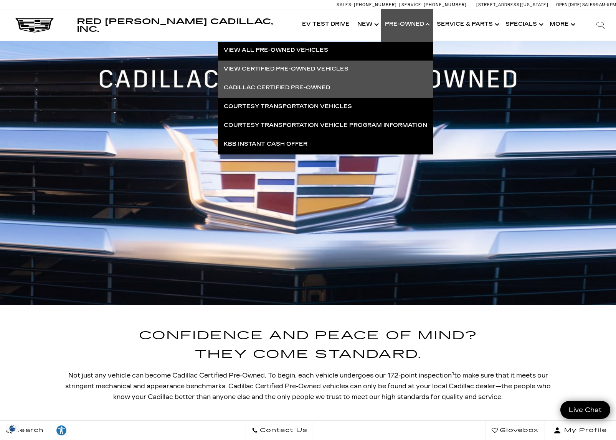
click at [270, 71] on link "View Certified Pre-Owned Vehicles" at bounding box center [325, 69] width 215 height 17
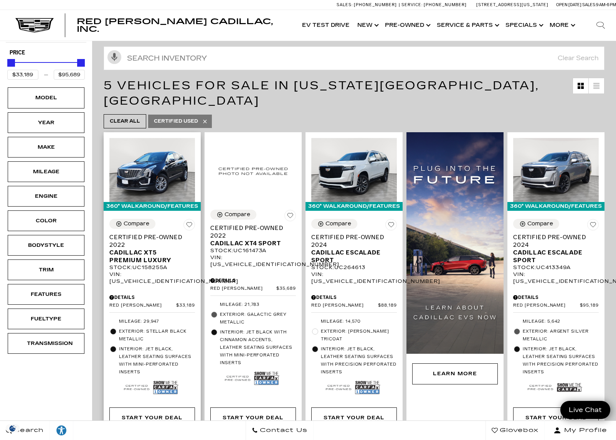
scroll to position [116, 0]
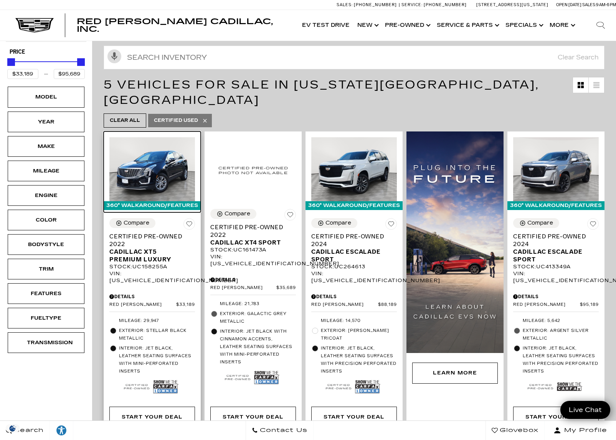
click at [163, 156] on img at bounding box center [152, 169] width 86 height 64
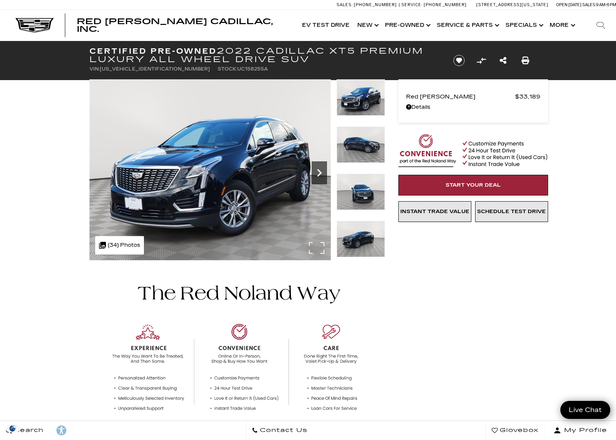
click at [318, 176] on icon "Next" at bounding box center [319, 173] width 5 height 8
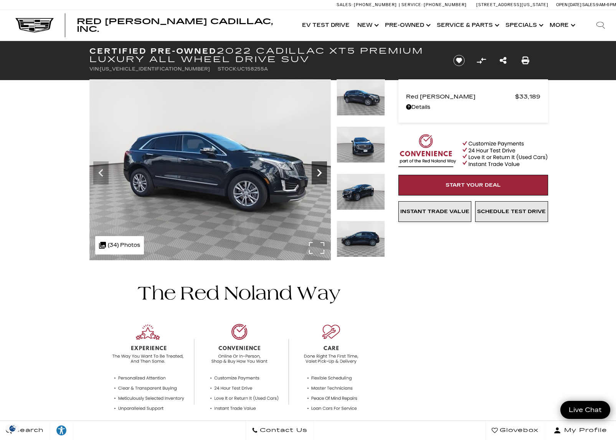
click at [318, 176] on icon "Next" at bounding box center [319, 173] width 5 height 8
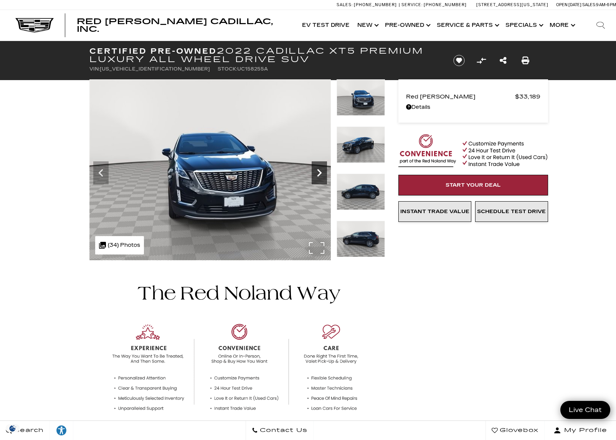
click at [318, 176] on icon "Next" at bounding box center [319, 173] width 5 height 8
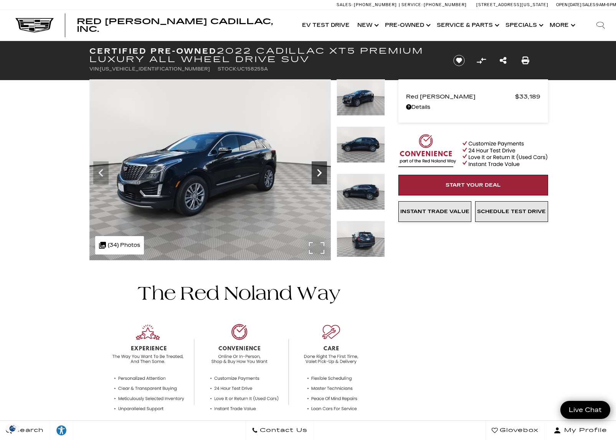
click at [318, 176] on icon "Next" at bounding box center [319, 173] width 5 height 8
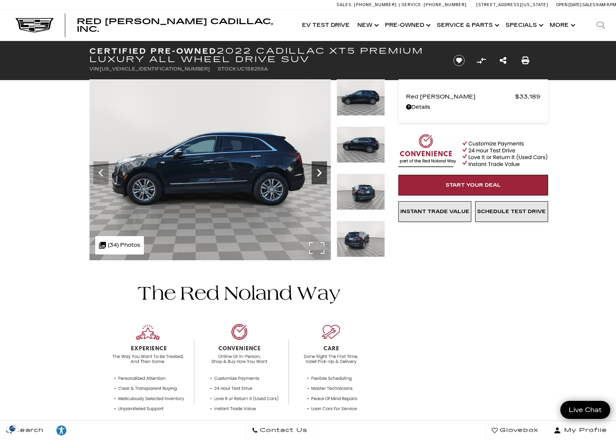
click at [318, 176] on icon "Next" at bounding box center [319, 173] width 5 height 8
